Goal: Find specific page/section: Find specific page/section

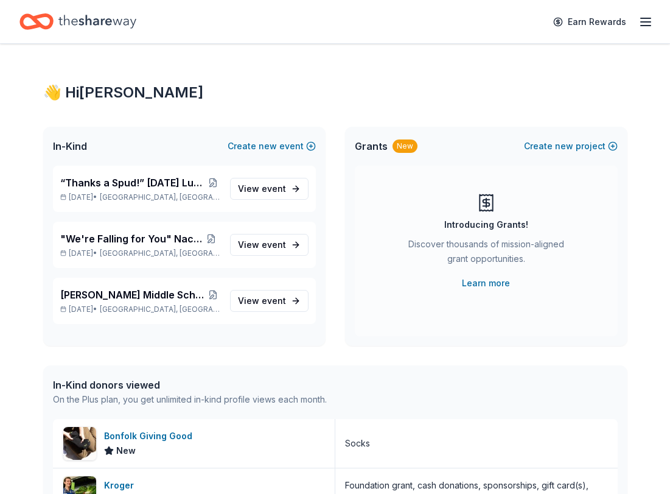
click at [236, 197] on link "View event" at bounding box center [269, 189] width 79 height 22
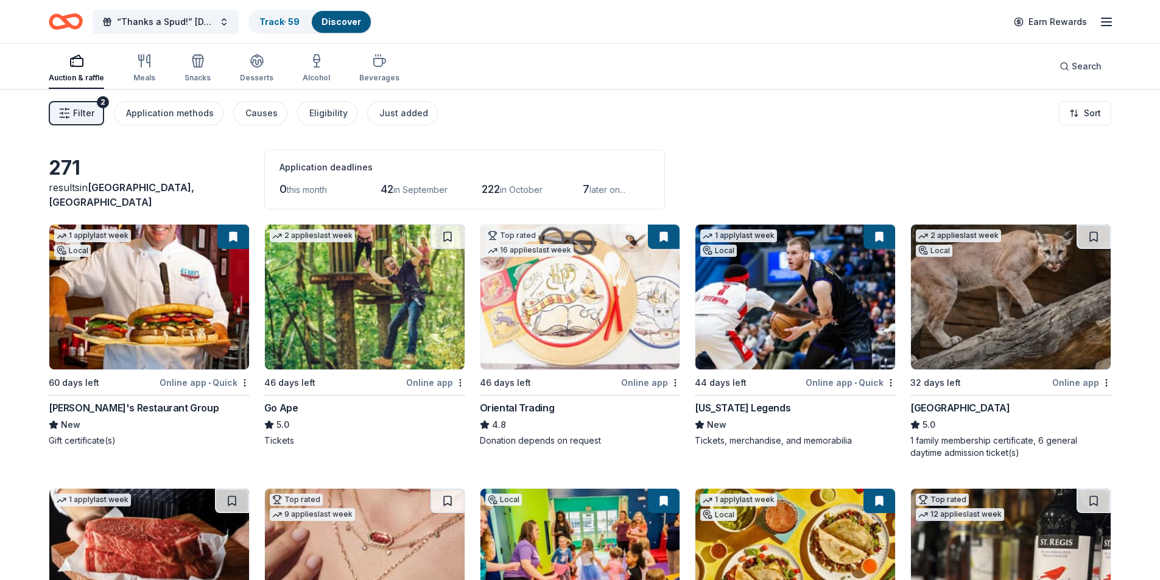
click at [73, 113] on span "Filter" at bounding box center [83, 113] width 21 height 15
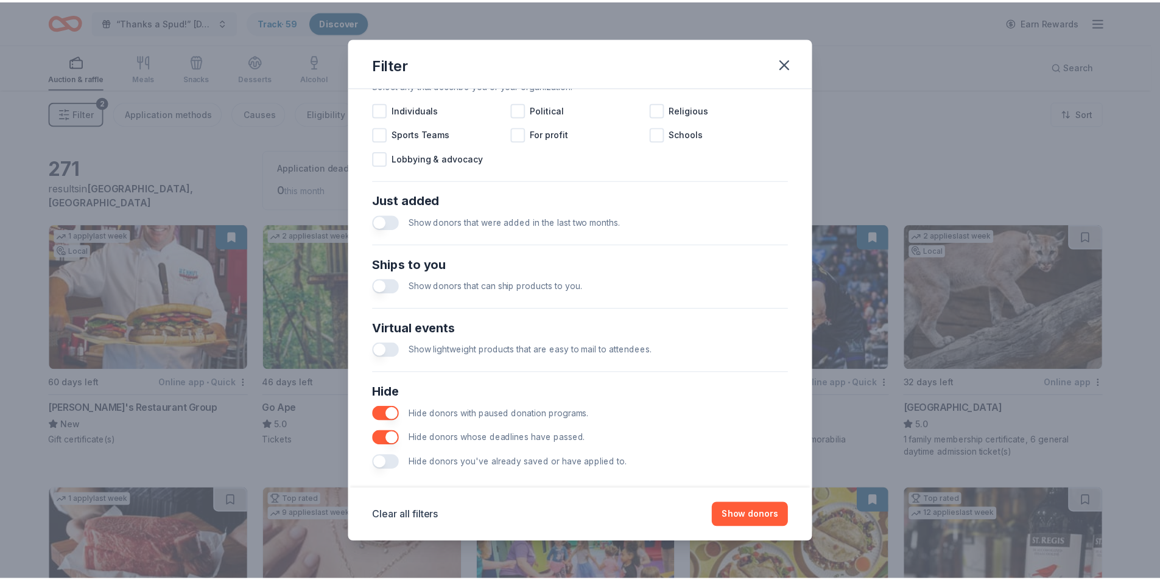
scroll to position [401, 0]
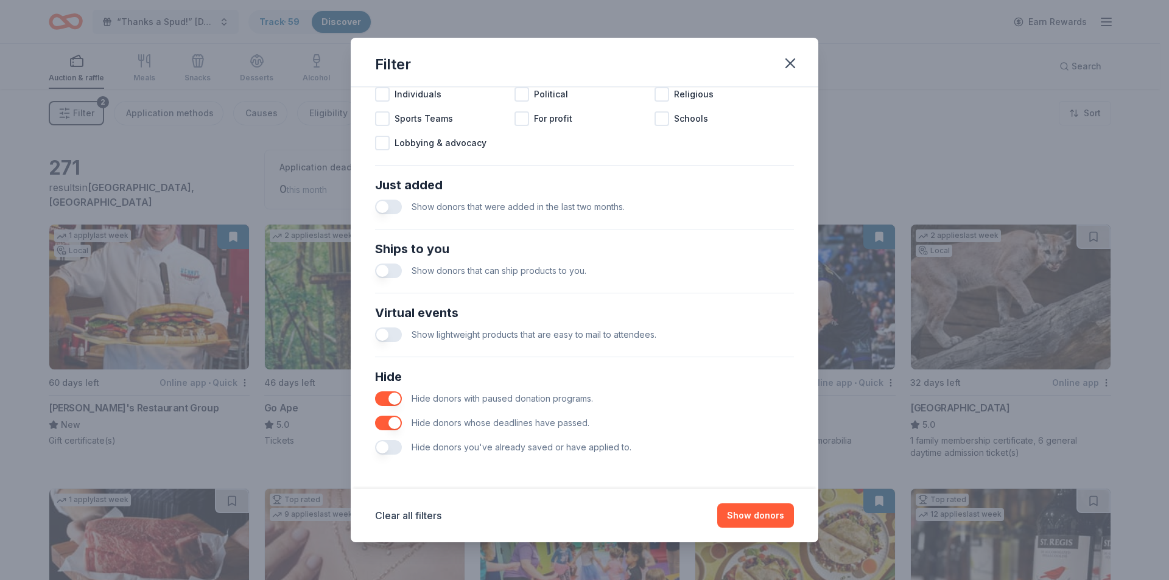
click at [389, 447] on button "button" at bounding box center [388, 447] width 27 height 15
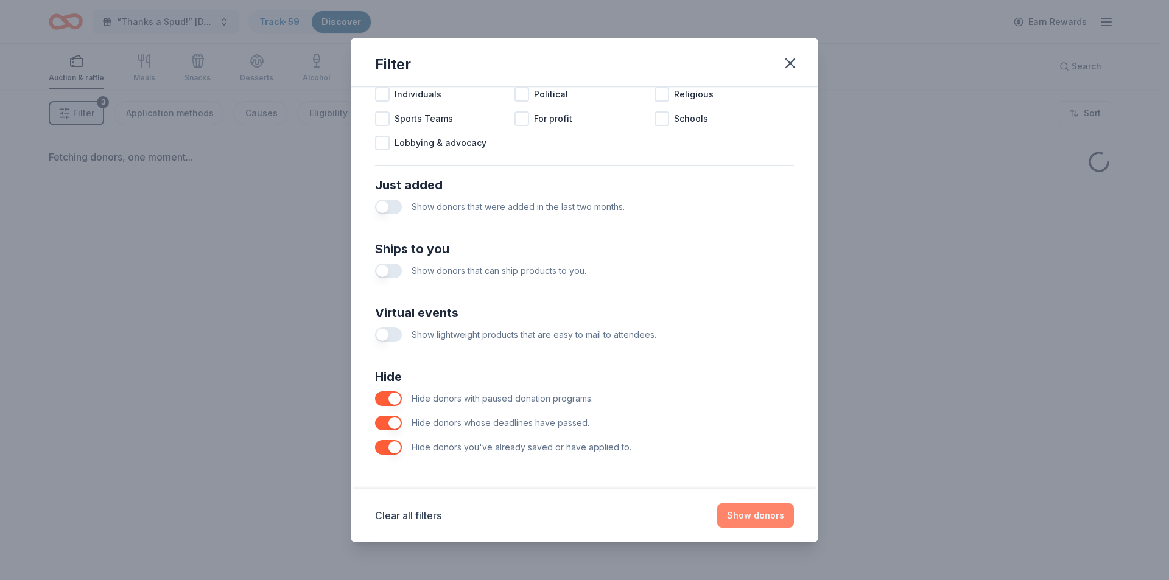
click at [670, 493] on button "Show donors" at bounding box center [755, 515] width 77 height 24
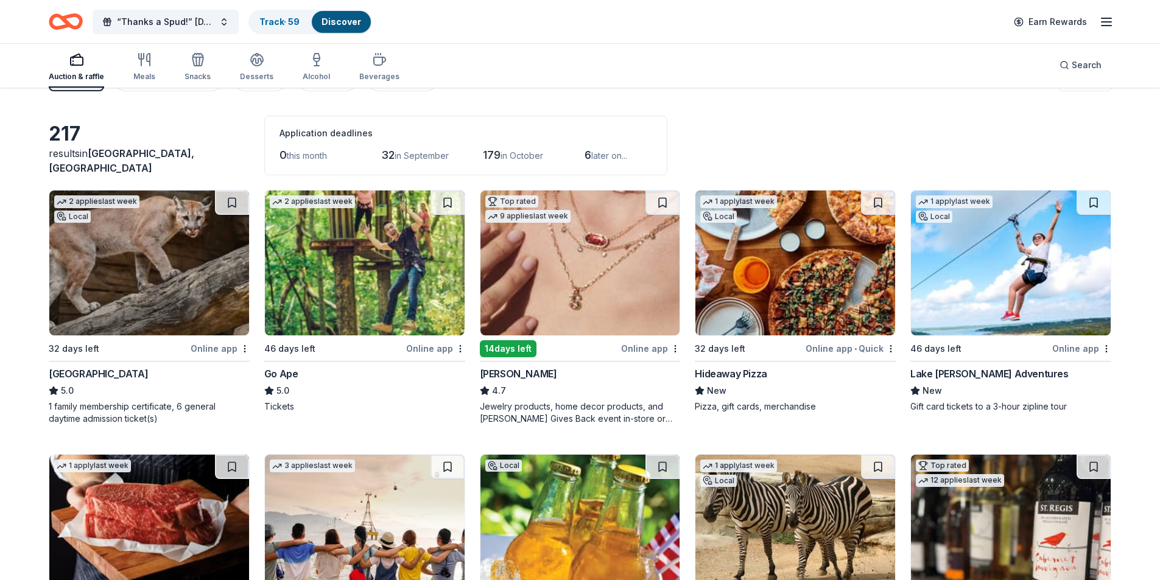
scroll to position [61, 0]
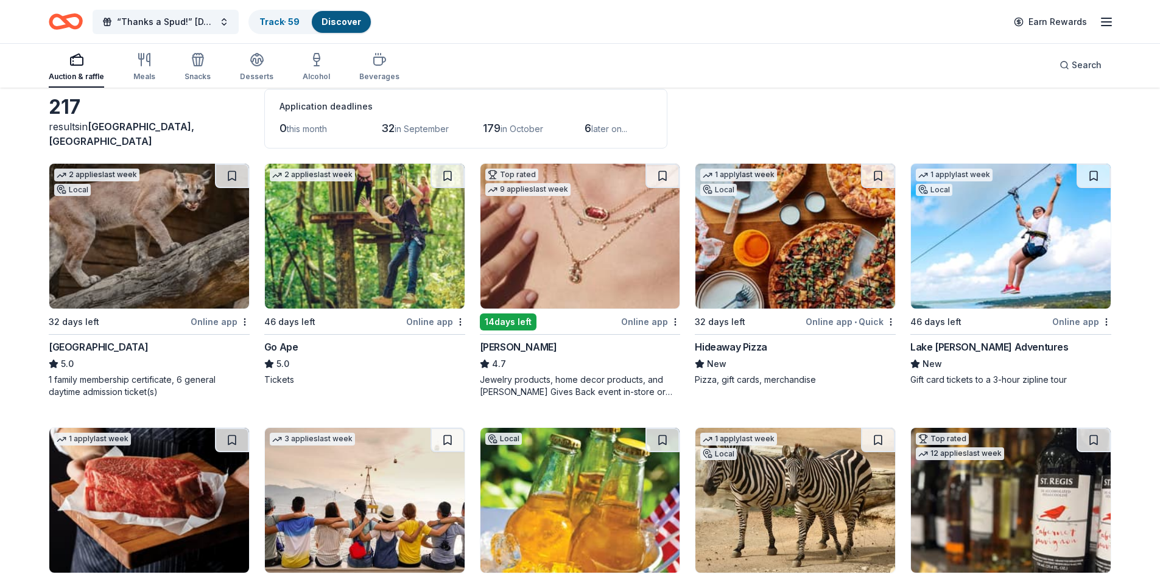
click at [670, 276] on img at bounding box center [1011, 236] width 200 height 145
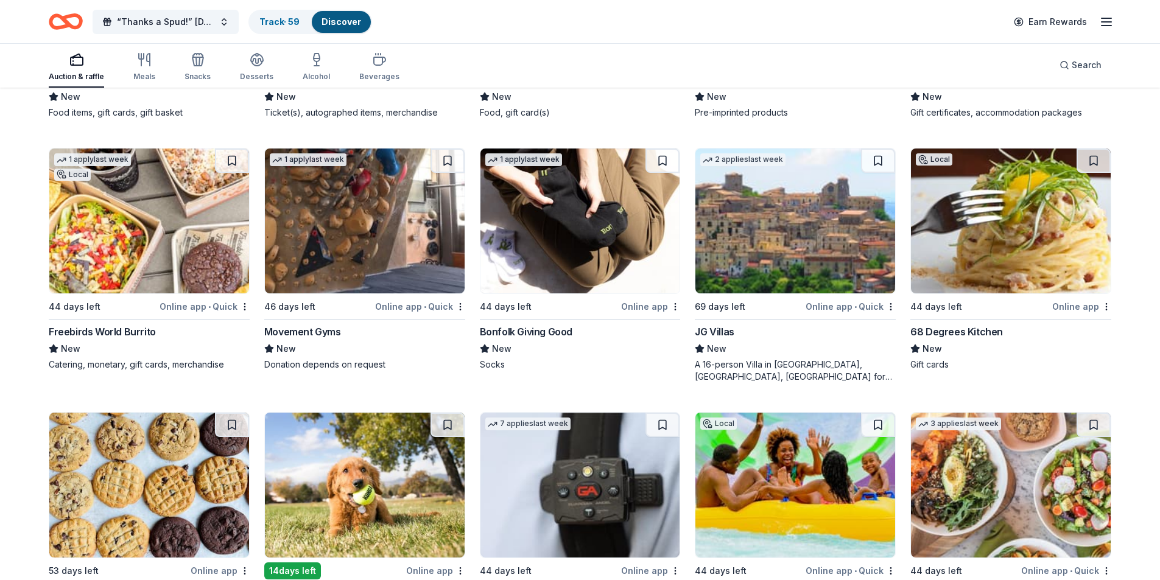
scroll to position [2271, 0]
